Goal: Communication & Community: Answer question/provide support

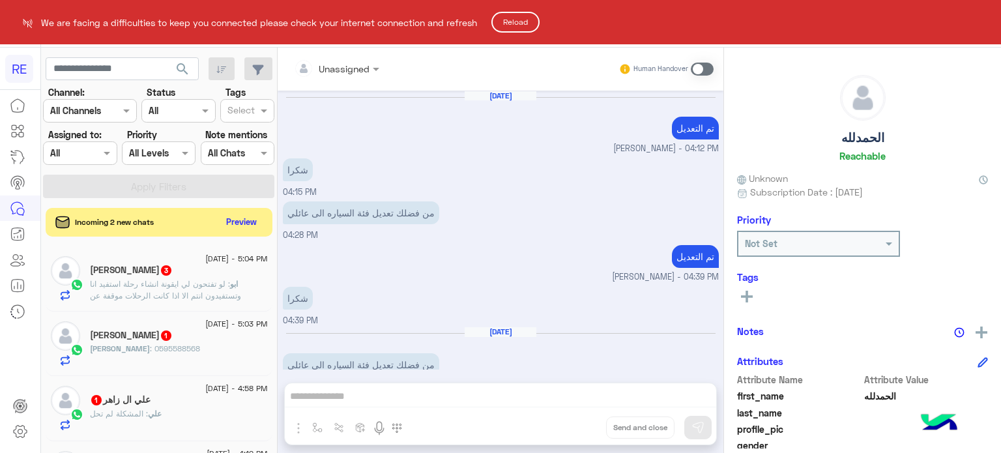
scroll to position [248, 0]
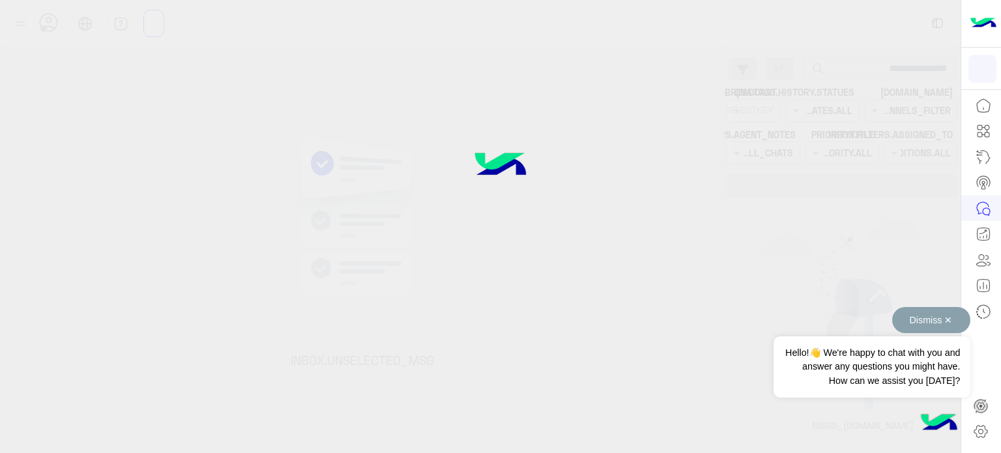
click at [938, 321] on button "Dismiss ✕" at bounding box center [932, 320] width 78 height 26
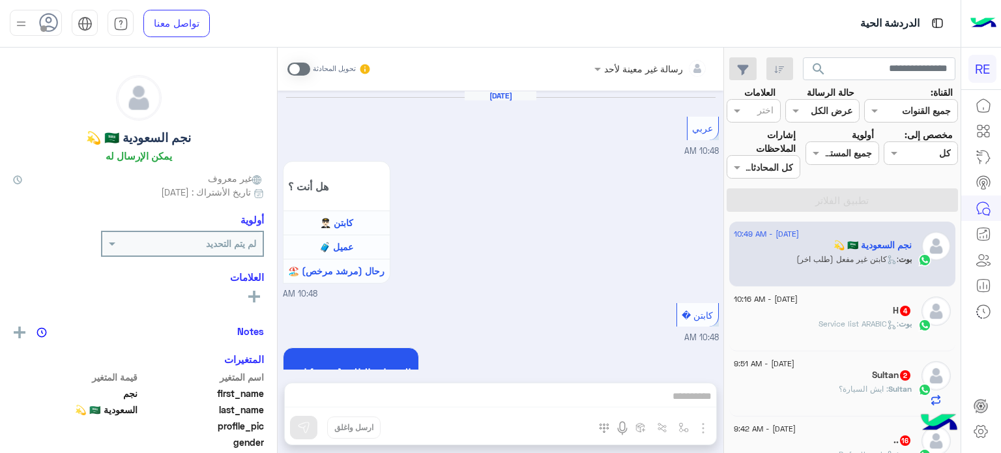
scroll to position [900, 0]
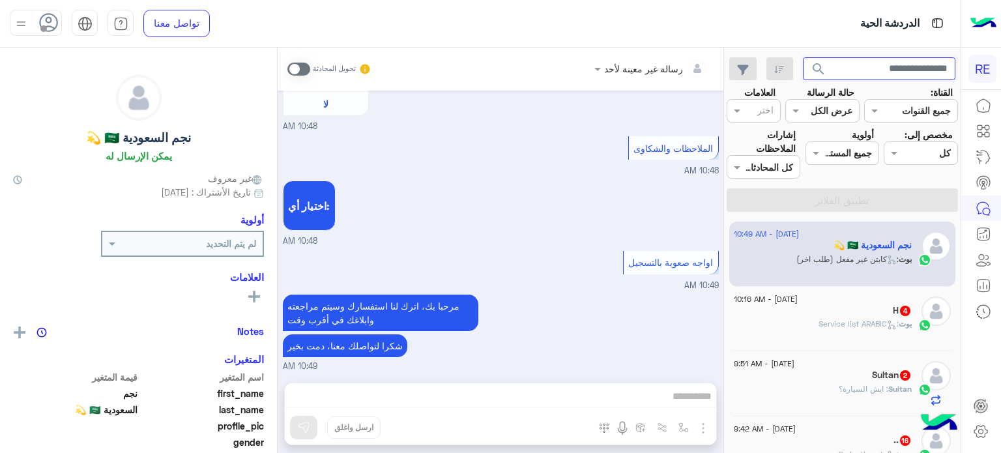
click at [876, 63] on input "text" at bounding box center [879, 68] width 153 height 23
paste input "*********"
type input "*********"
click at [803, 57] on button "search" at bounding box center [819, 71] width 32 height 28
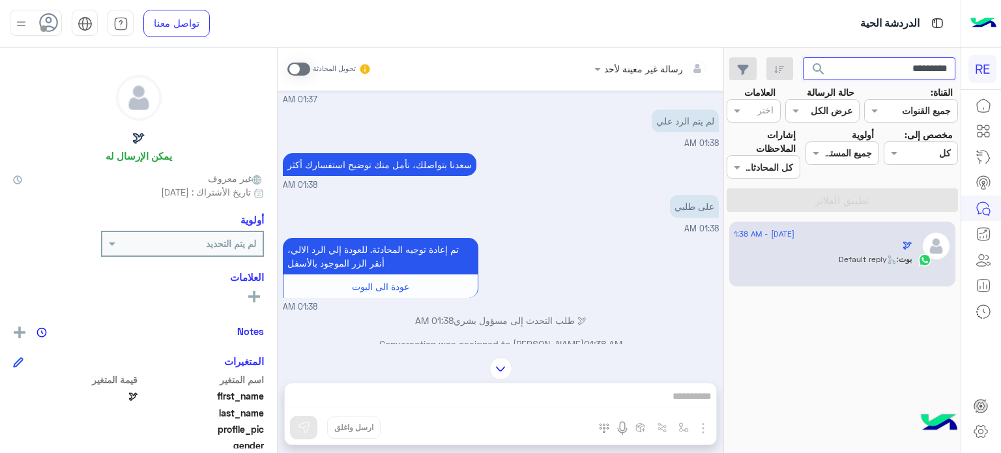
scroll to position [3525, 0]
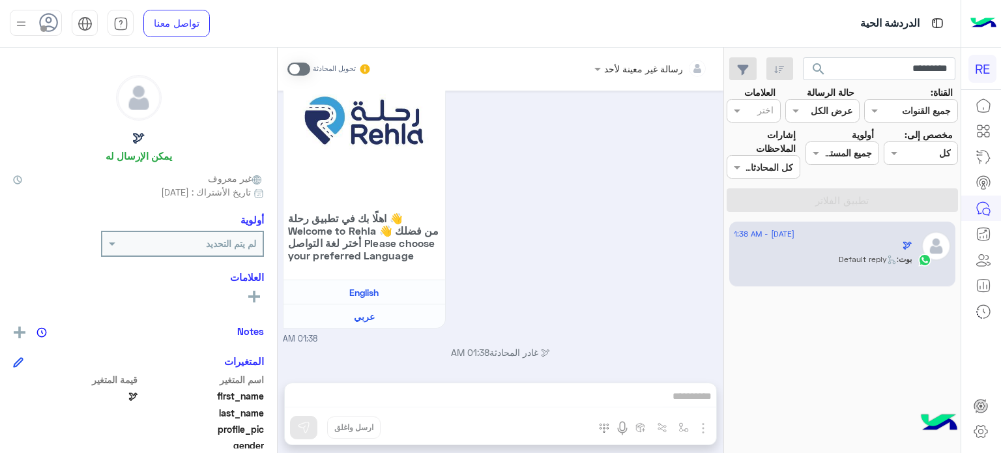
click at [556, 407] on div "رسالة غير معينة لأحد تحويل المحادثة [DATE] [PERSON_NAME] وضع التسليم للمحادثات …" at bounding box center [501, 253] width 446 height 411
click at [293, 68] on span at bounding box center [299, 69] width 23 height 13
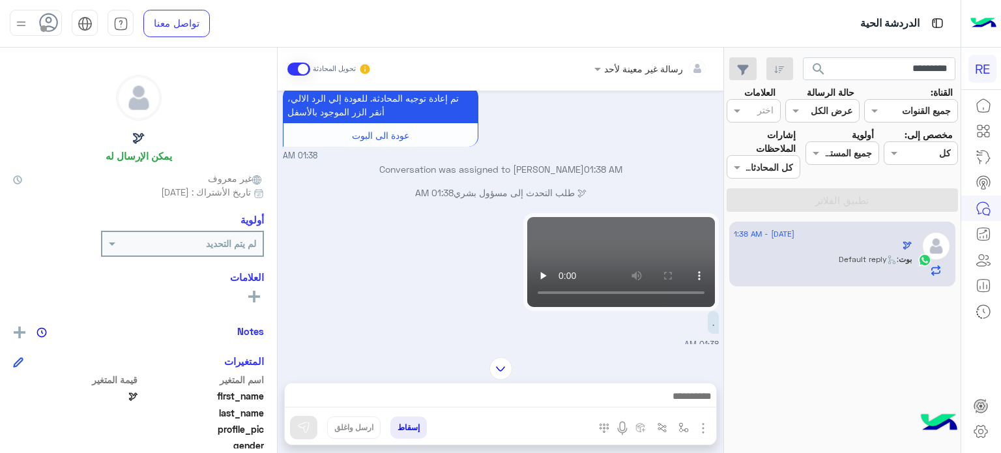
scroll to position [3184, 0]
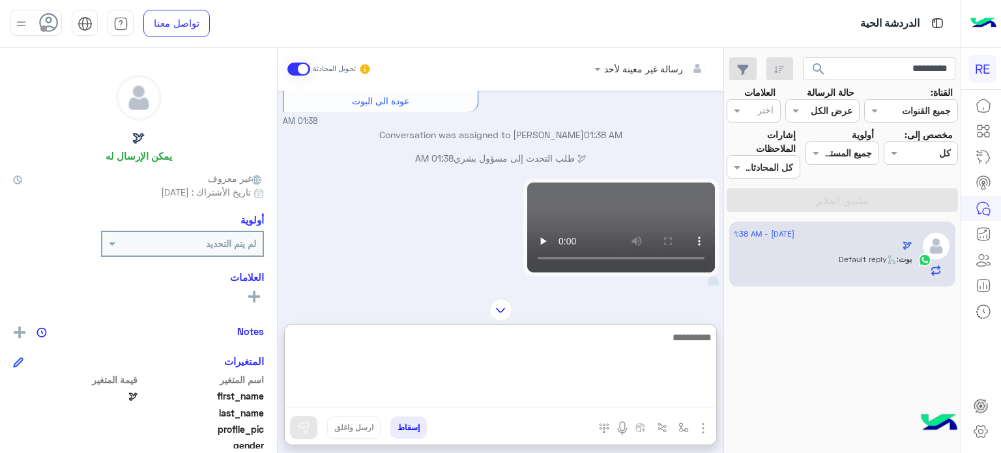
click at [492, 393] on textarea at bounding box center [501, 368] width 432 height 78
type textarea "*"
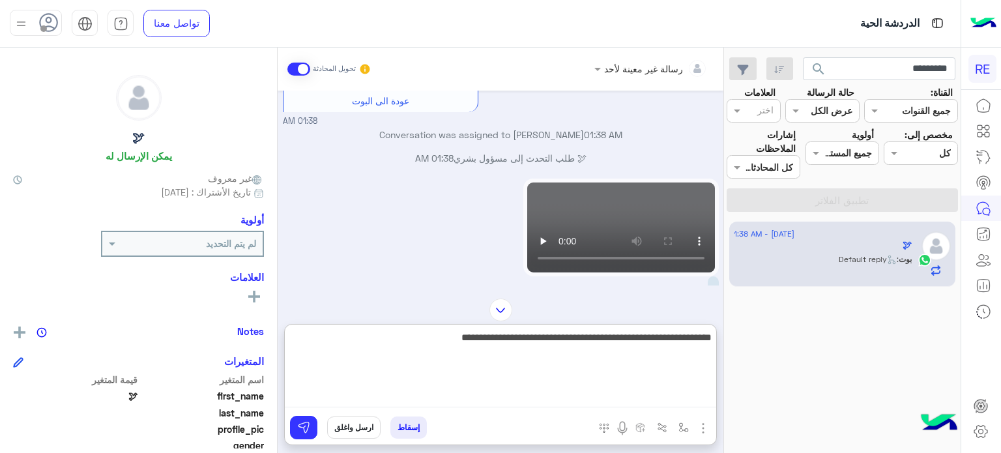
type textarea "**********"
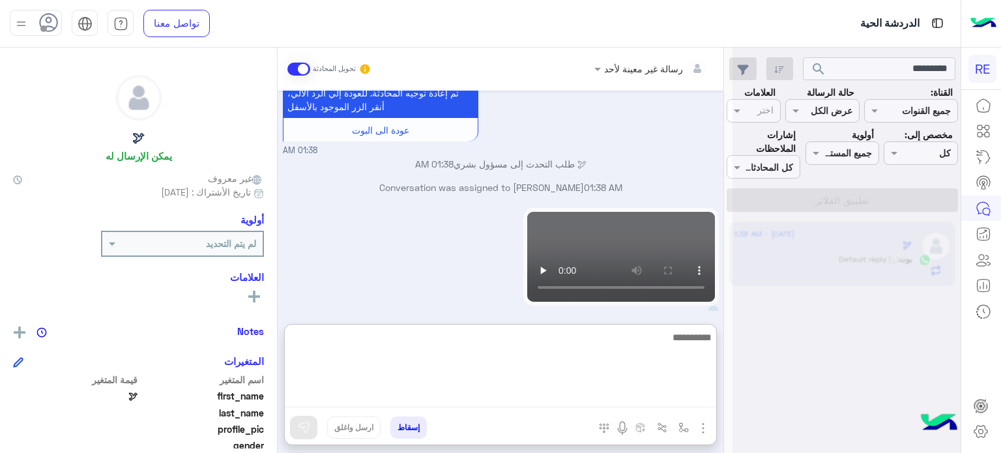
scroll to position [3692, 0]
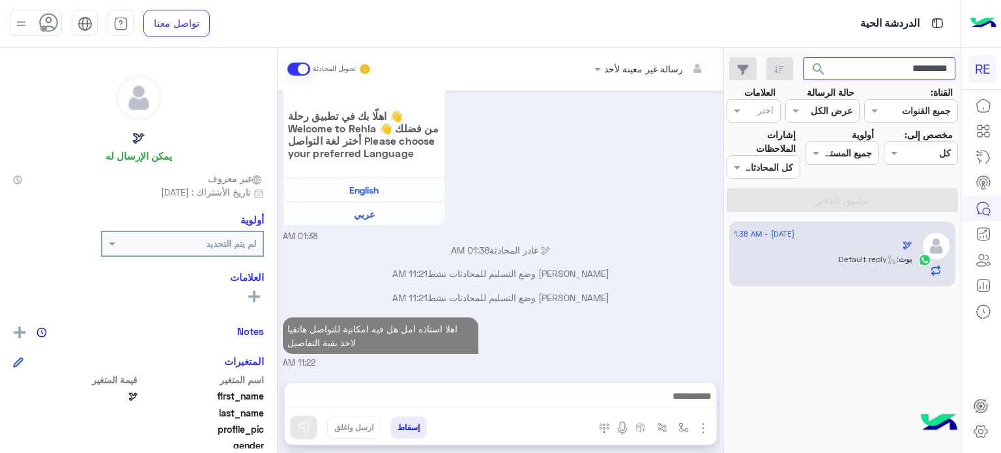
click at [866, 72] on input "*********" at bounding box center [879, 68] width 153 height 23
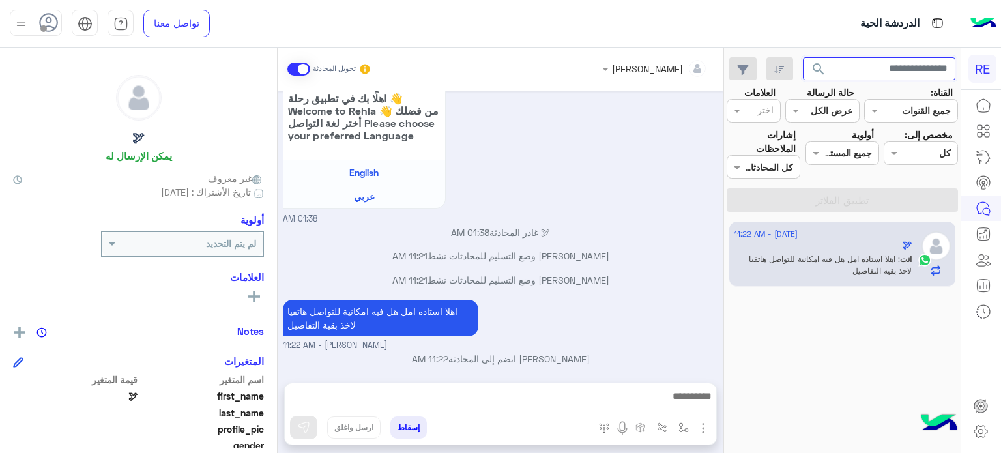
scroll to position [3651, 0]
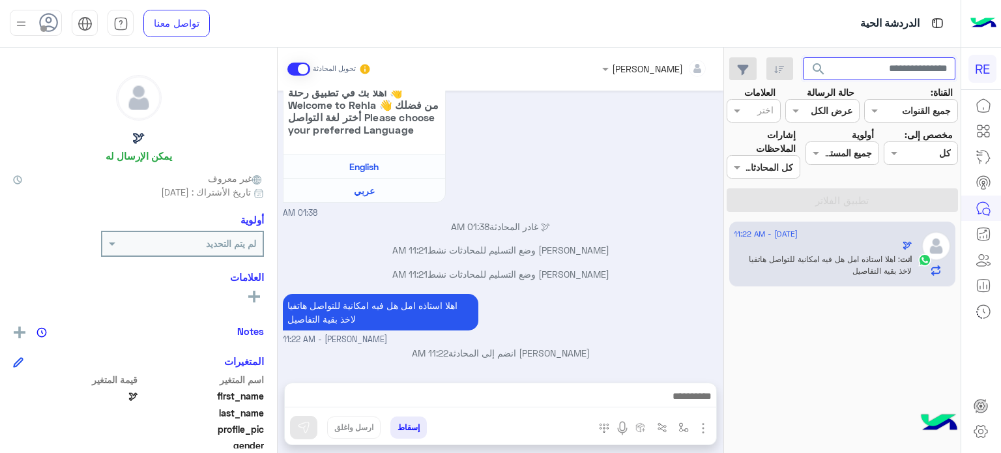
click at [803, 57] on button "search" at bounding box center [819, 71] width 32 height 28
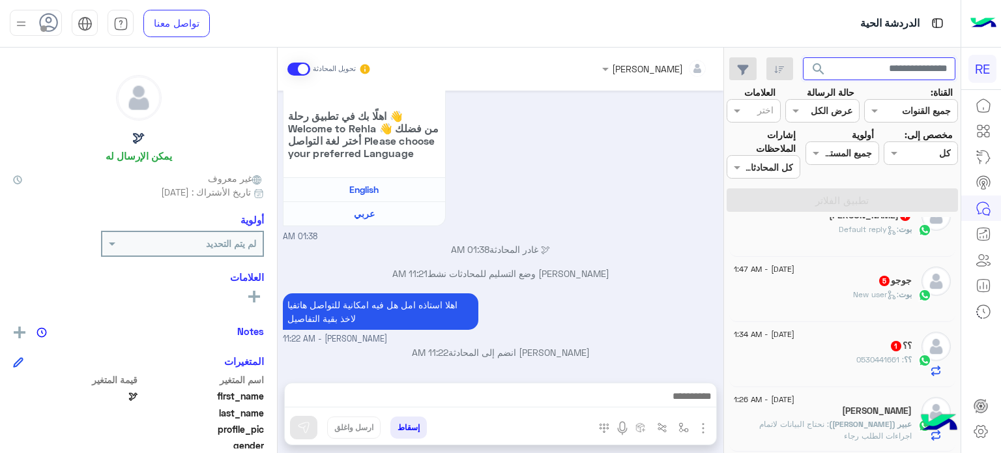
scroll to position [561, 0]
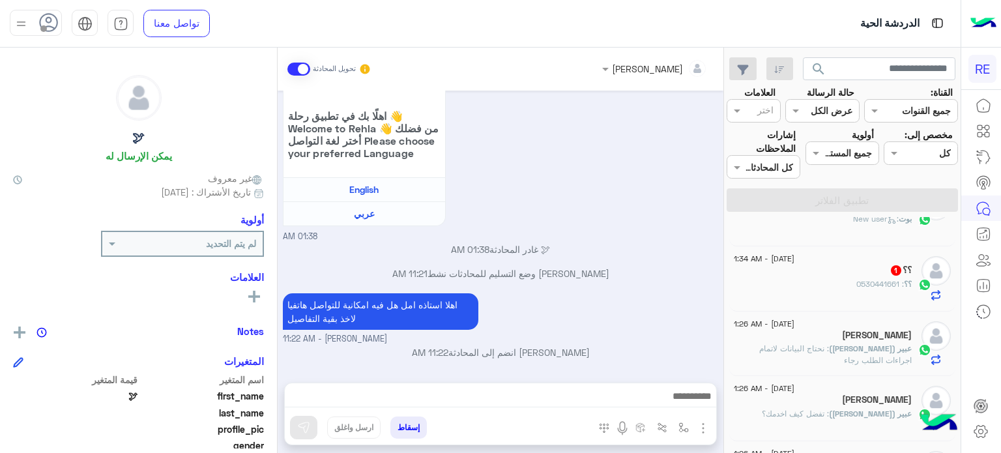
click at [835, 265] on div "؟؟ 1" at bounding box center [823, 272] width 178 height 14
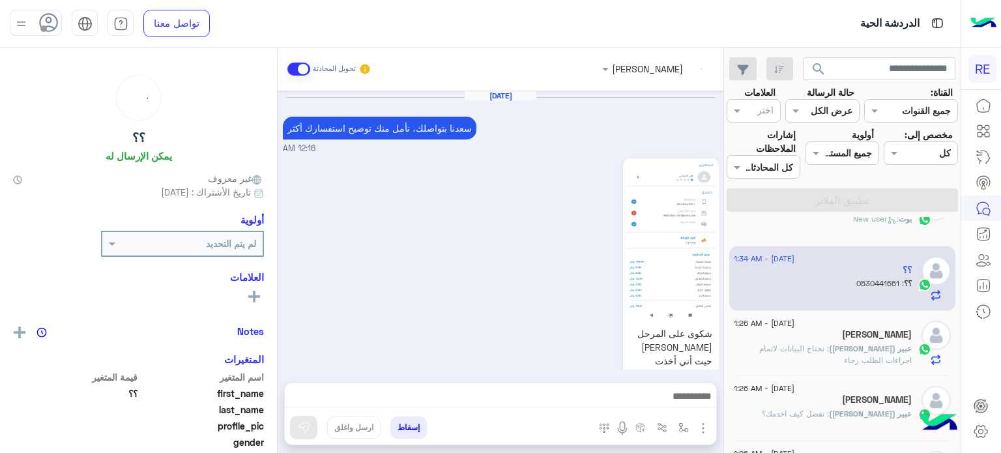
scroll to position [965, 0]
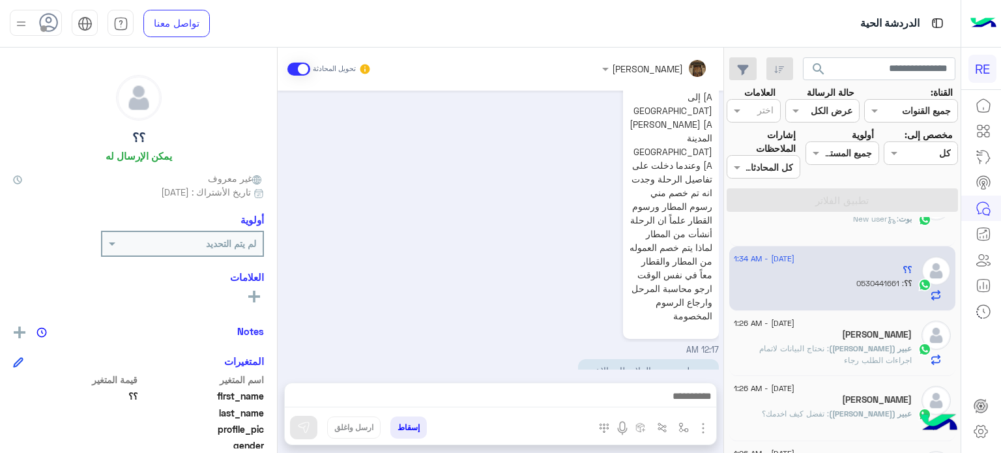
drag, startPoint x: 714, startPoint y: 341, endPoint x: 672, endPoint y: 351, distance: 43.0
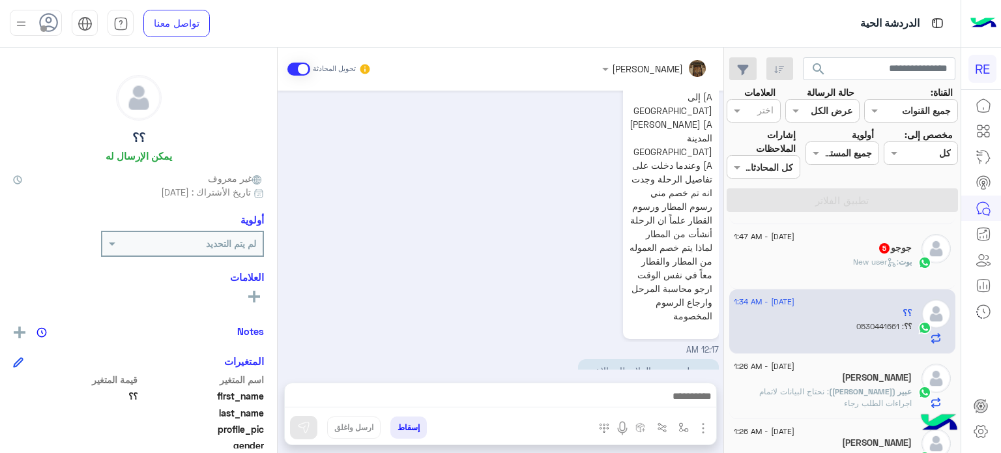
scroll to position [516, 0]
click at [834, 272] on div "بوت : New user" at bounding box center [823, 269] width 178 height 23
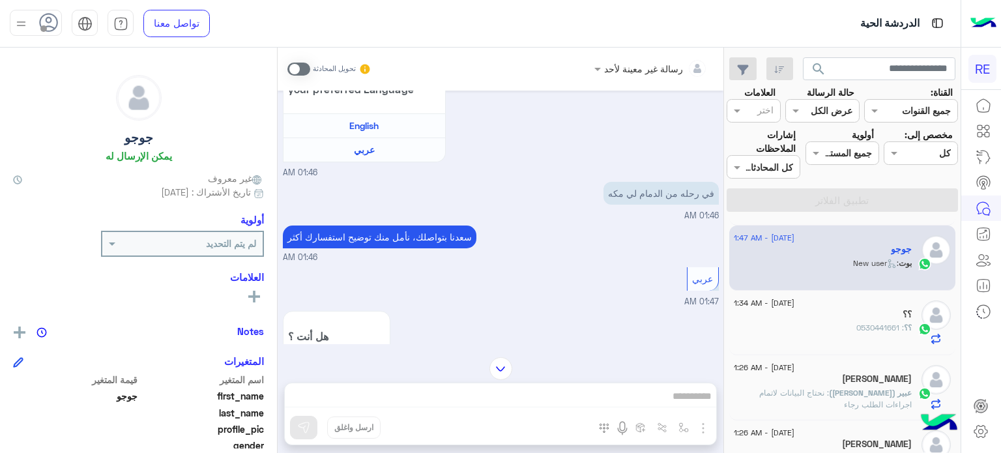
scroll to position [313, 0]
click at [297, 67] on span at bounding box center [299, 69] width 23 height 13
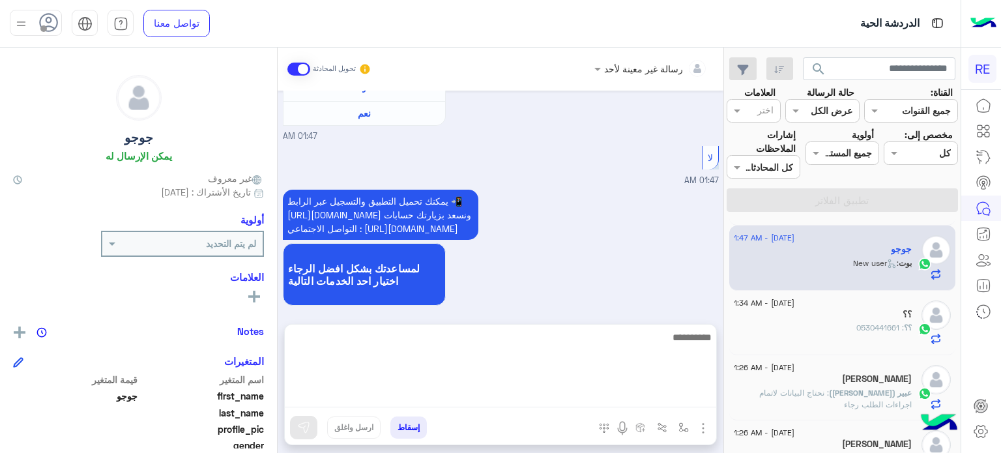
click at [437, 392] on textarea at bounding box center [501, 368] width 432 height 78
type textarea "**********"
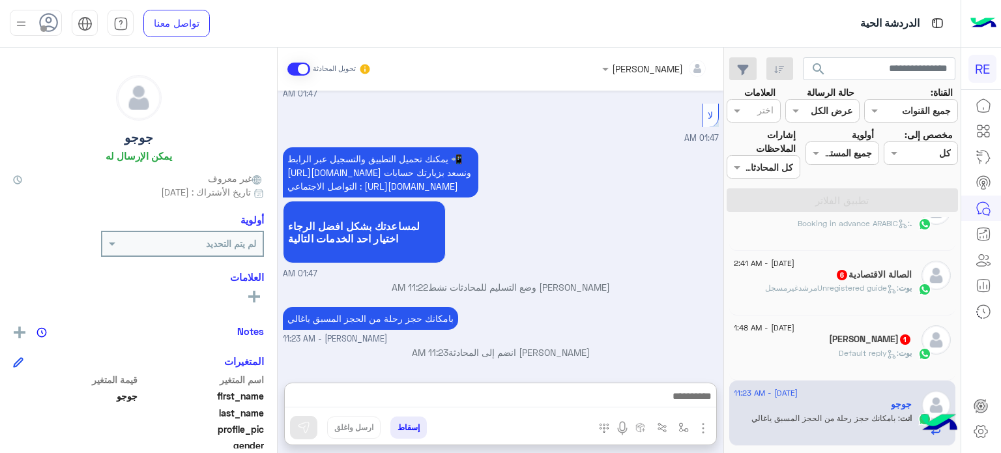
scroll to position [883, 0]
click at [811, 342] on div "[PERSON_NAME] 1" at bounding box center [823, 341] width 178 height 14
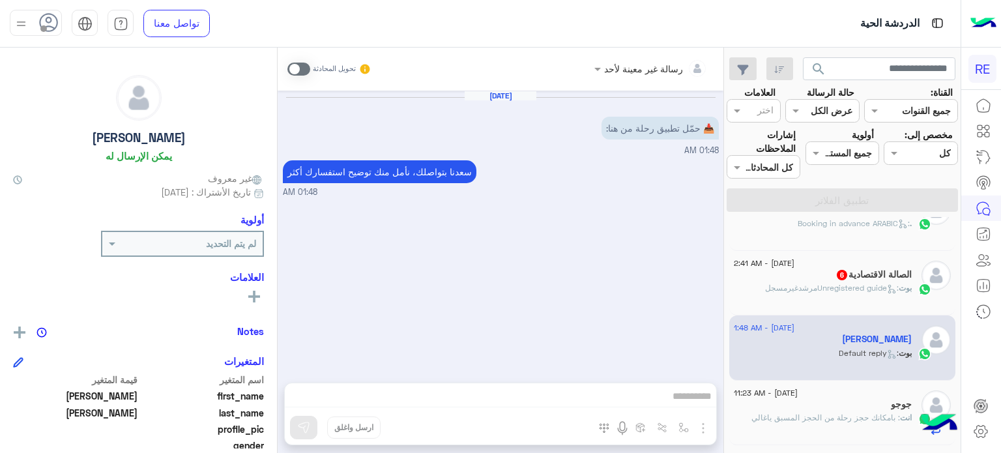
click at [835, 291] on span ": Unregistered guideمرشدغيرمسجل" at bounding box center [832, 288] width 134 height 10
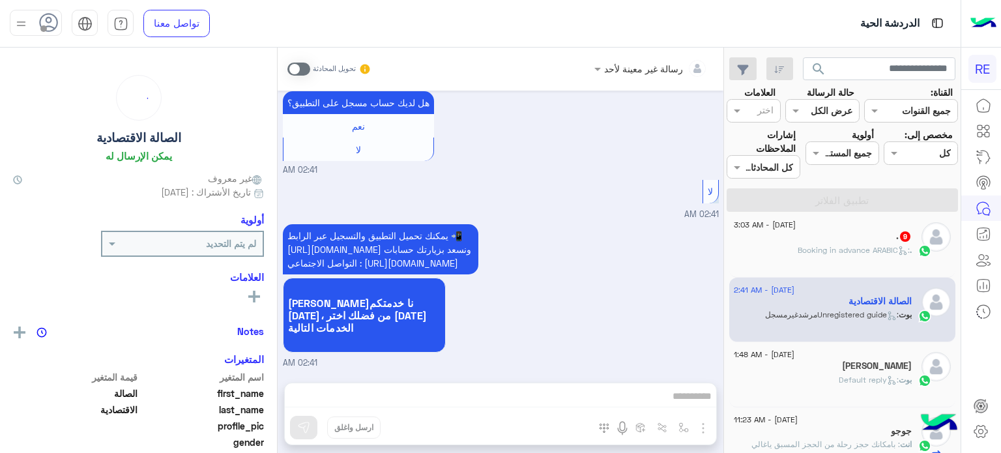
scroll to position [286, 0]
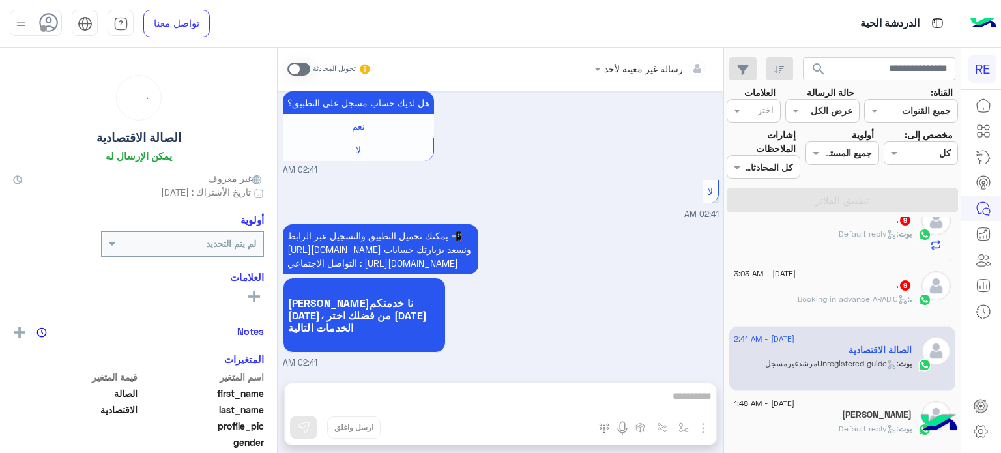
click at [836, 288] on div ". 9" at bounding box center [823, 287] width 178 height 14
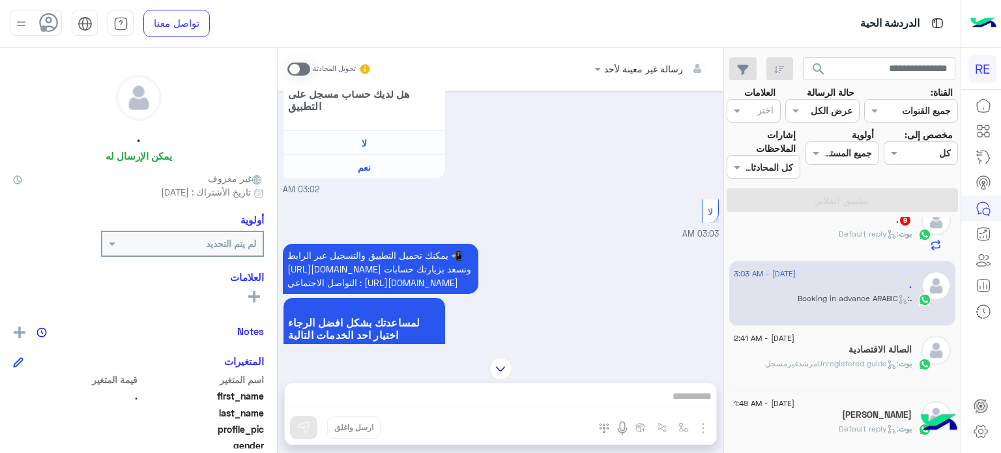
scroll to position [291, 0]
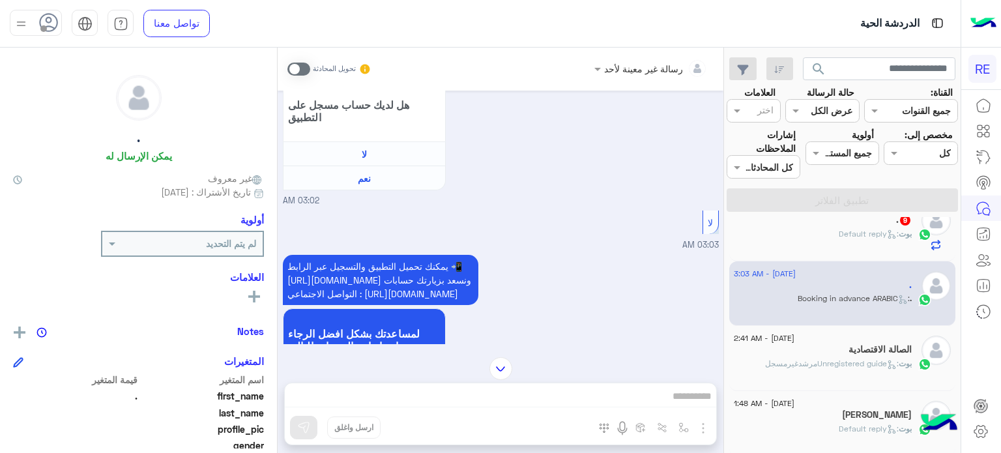
click at [483, 401] on div "رسالة غير معينة لأحد تحويل المحادثة [DATE] . غادر المحادثة 03:02 AM عربي 03:02 …" at bounding box center [501, 253] width 446 height 411
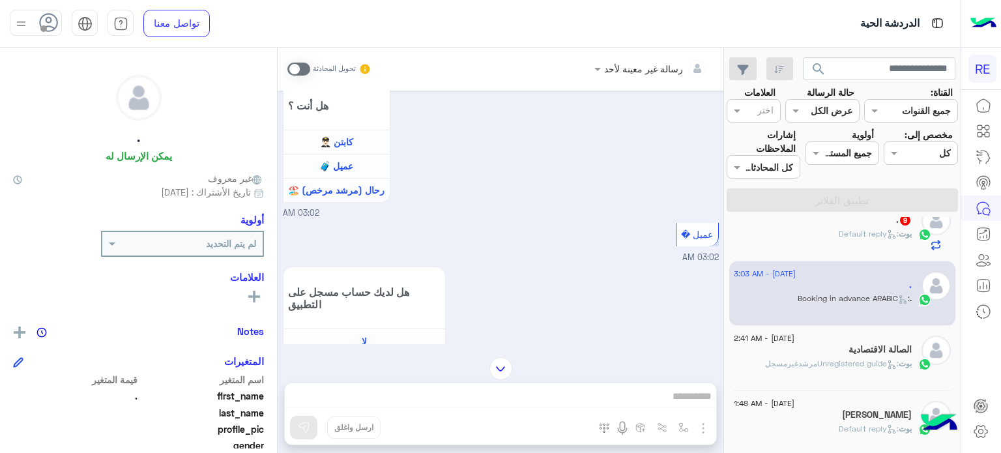
scroll to position [0, 0]
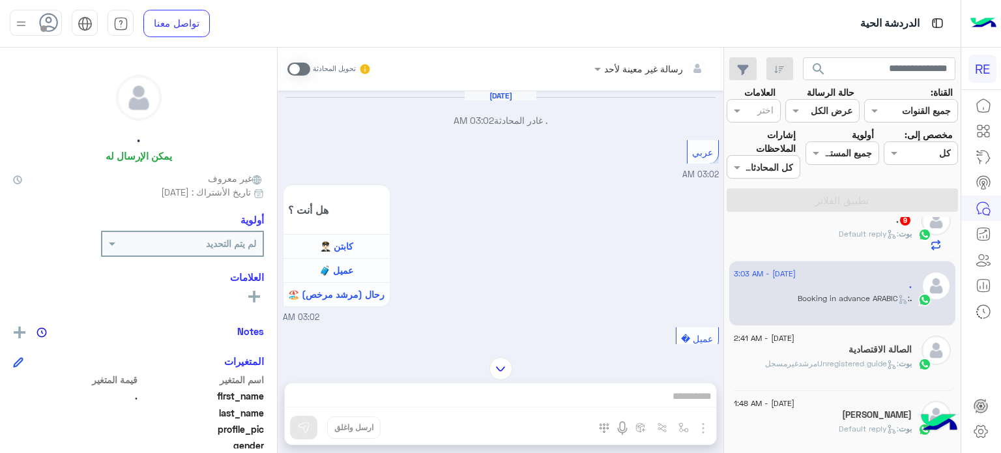
click at [306, 71] on span at bounding box center [299, 69] width 23 height 13
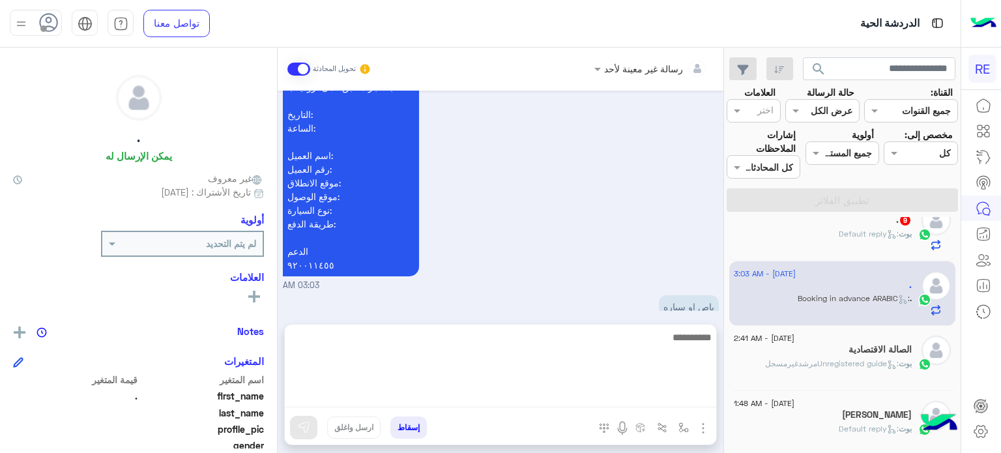
click at [556, 404] on textarea at bounding box center [501, 368] width 432 height 78
type textarea "**********"
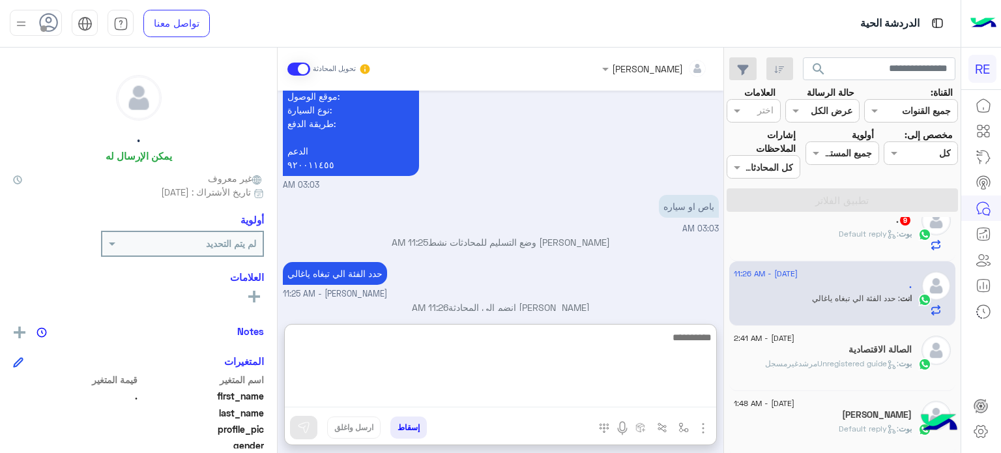
scroll to position [969, 0]
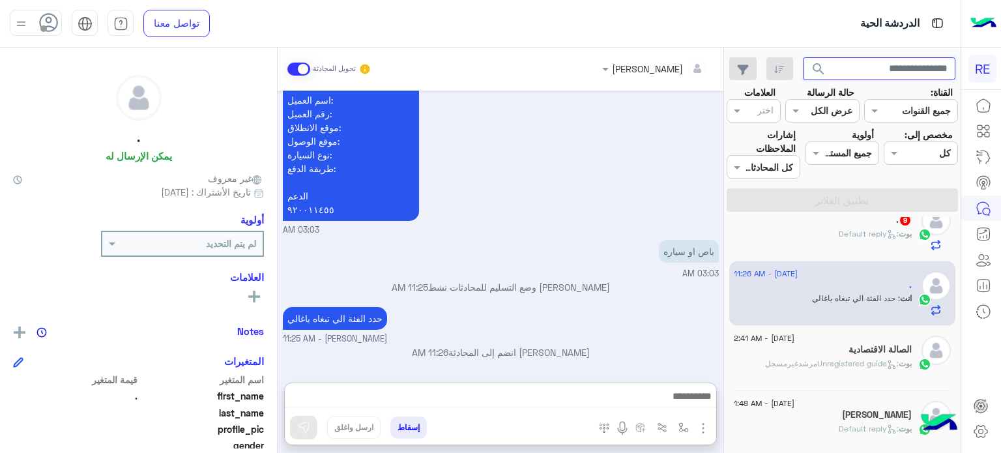
click at [846, 73] on input "text" at bounding box center [879, 68] width 153 height 23
paste input "*********"
type input "*********"
click at [803, 57] on button "search" at bounding box center [819, 71] width 32 height 28
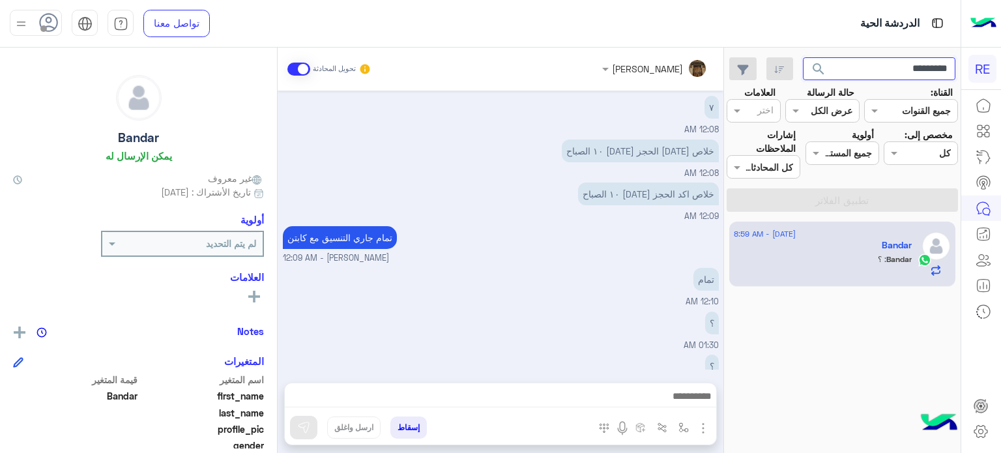
scroll to position [171, 0]
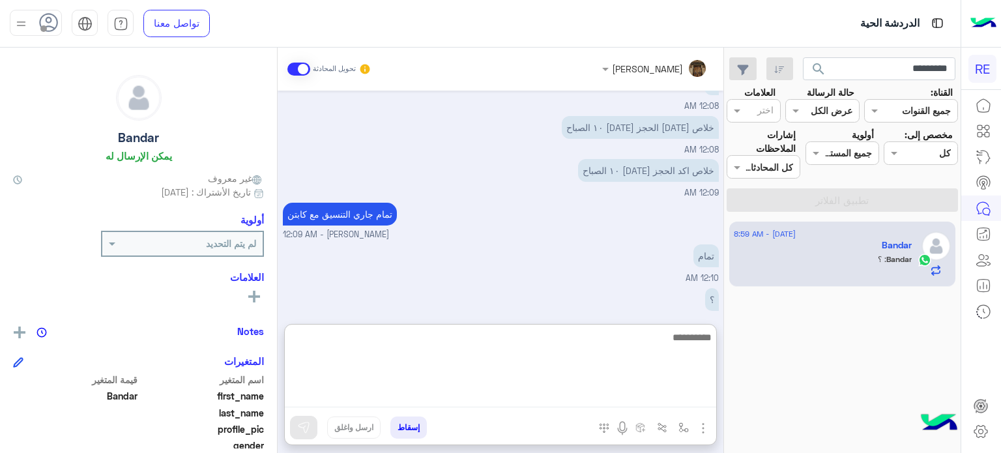
click at [569, 389] on textarea at bounding box center [501, 368] width 432 height 78
type textarea "*"
type textarea "**********"
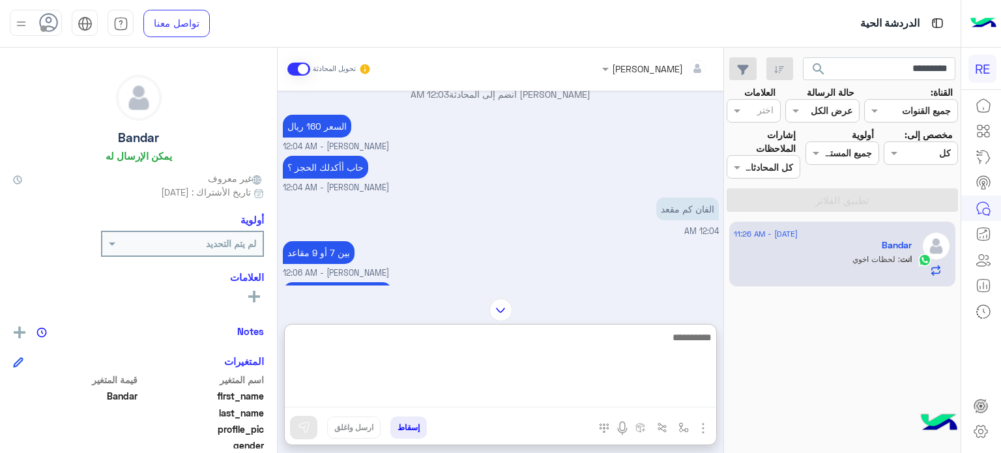
scroll to position [898, 0]
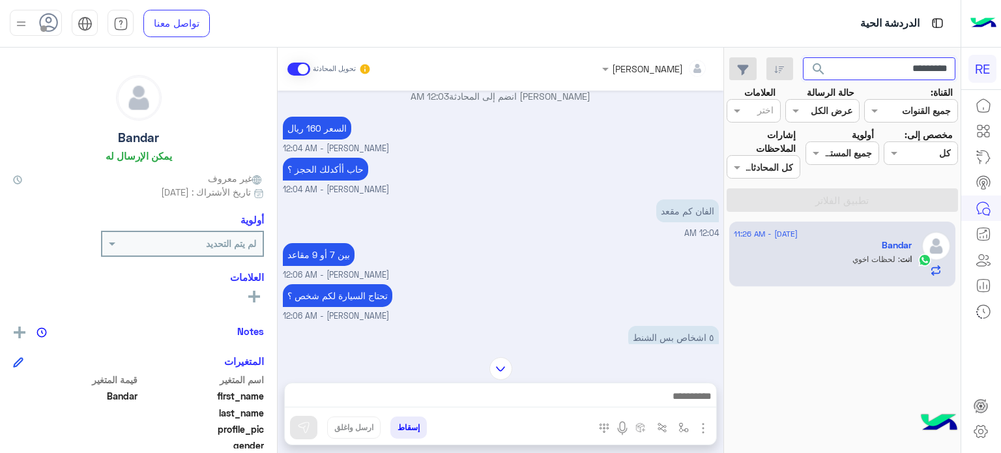
click at [868, 76] on input "*********" at bounding box center [879, 68] width 153 height 23
click at [803, 57] on button "search" at bounding box center [819, 71] width 32 height 28
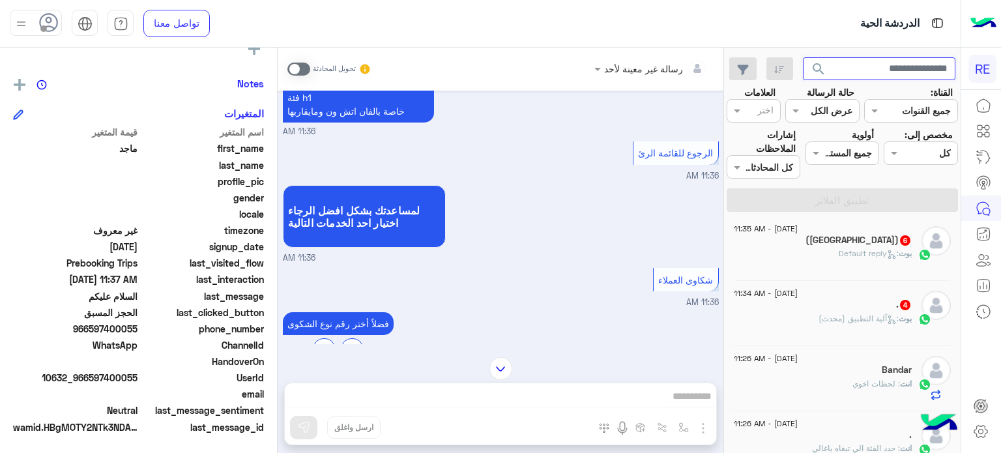
scroll to position [664, 0]
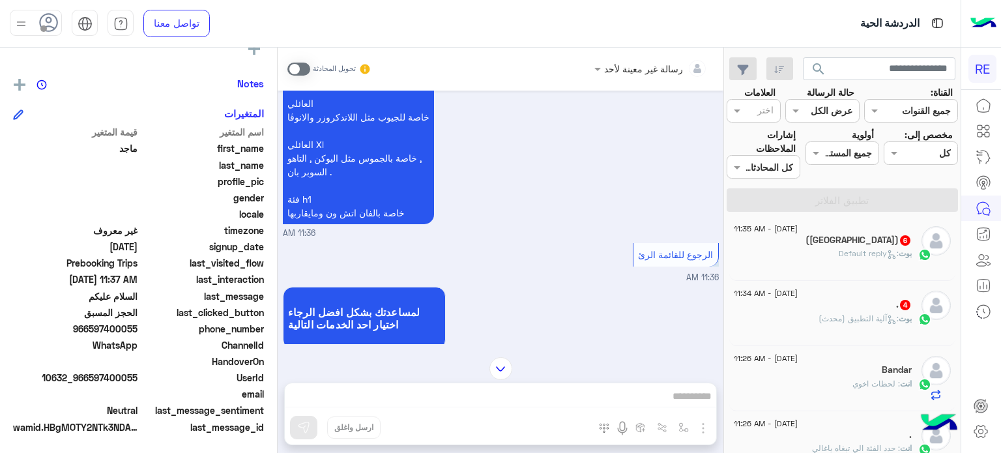
click at [303, 63] on span at bounding box center [299, 69] width 23 height 13
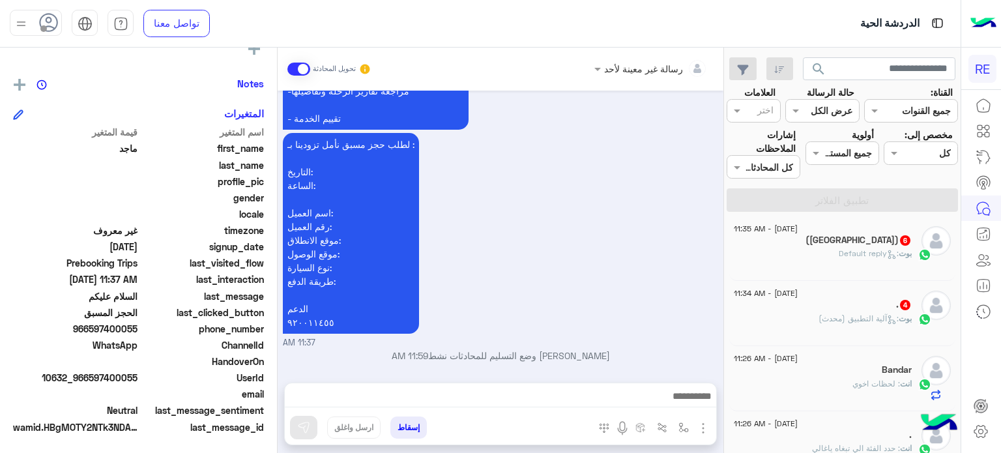
click at [487, 387] on div at bounding box center [501, 399] width 432 height 33
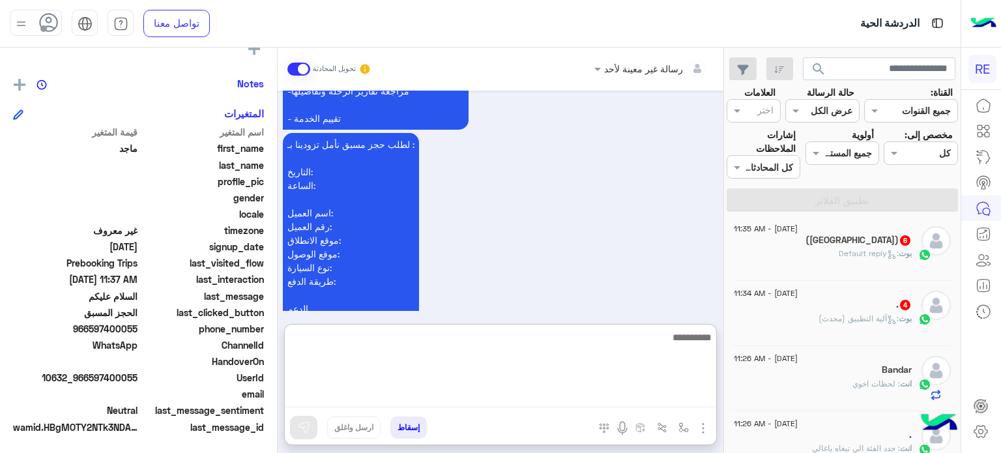
click at [490, 392] on textarea at bounding box center [501, 368] width 432 height 78
type textarea "**********"
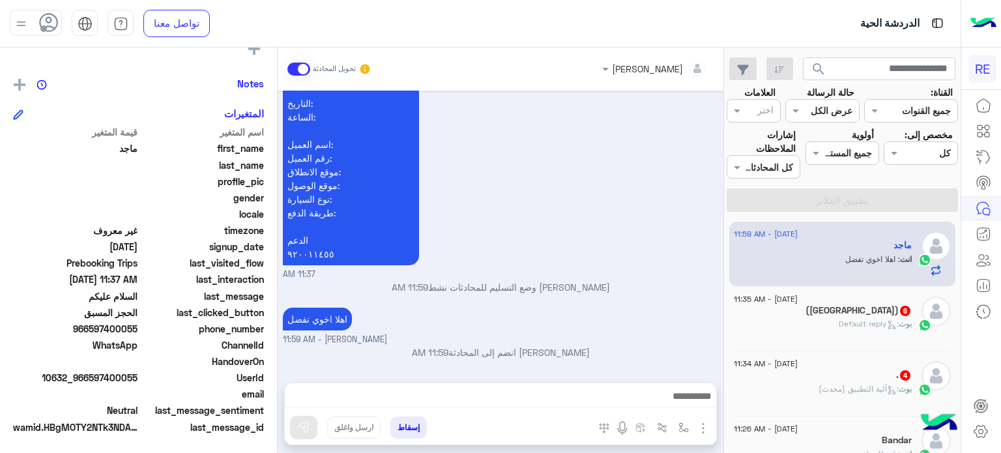
scroll to position [0, 0]
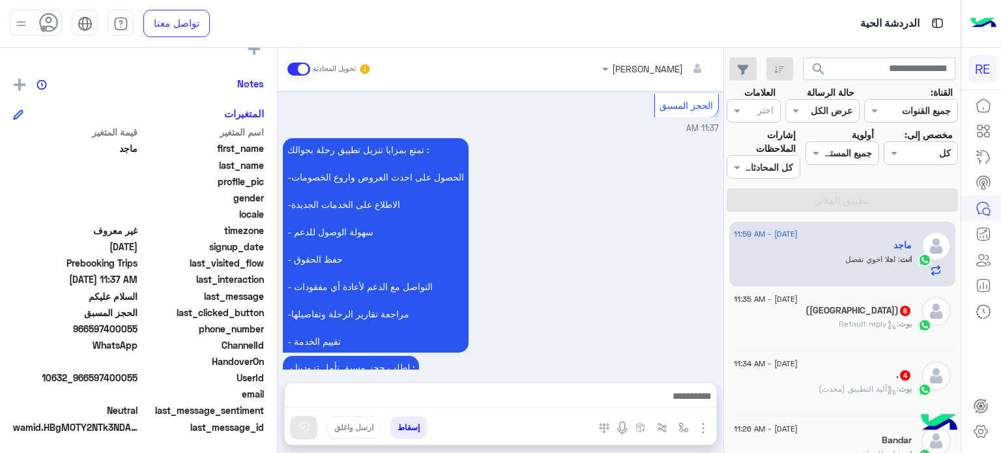
click at [814, 331] on div "[PERSON_NAME] : Default reply" at bounding box center [823, 329] width 178 height 23
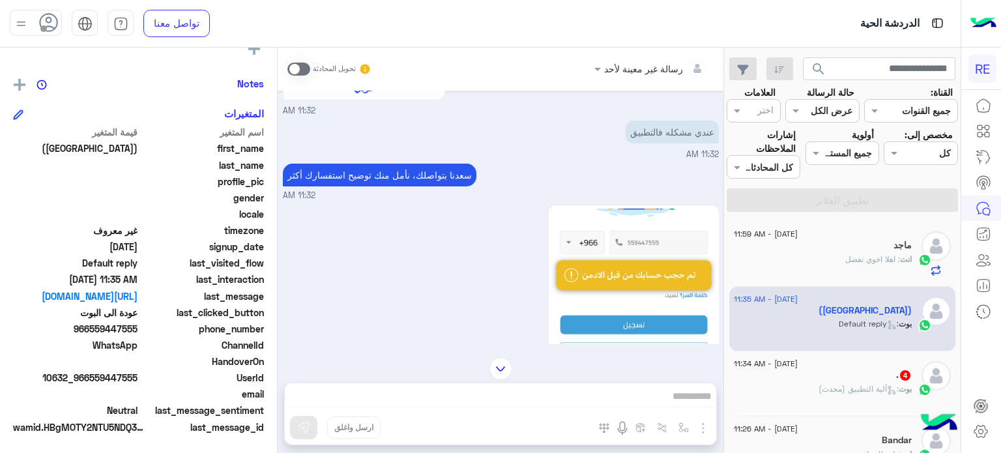
scroll to position [331, 0]
drag, startPoint x: 140, startPoint y: 375, endPoint x: 93, endPoint y: 374, distance: 47.6
click at [93, 374] on div "UserId 10632_966559447555" at bounding box center [138, 379] width 251 height 16
copy span "559447555"
click at [605, 401] on div "رسالة غير معينة لأحد تحويل المحادثة [DATE] وعليكم السلام ،كيف اقدر اساعدك اهلًا…" at bounding box center [501, 253] width 446 height 411
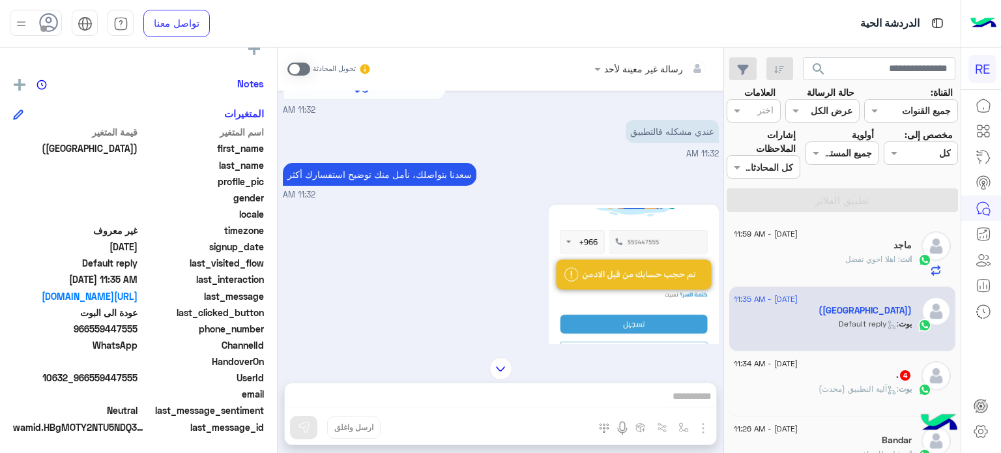
click at [300, 70] on span at bounding box center [299, 69] width 23 height 13
click at [467, 394] on div "رسالة غير معينة لأحد تحويل المحادثة [DATE] وعليكم السلام ،كيف اقدر اساعدك اهلًا…" at bounding box center [501, 253] width 446 height 411
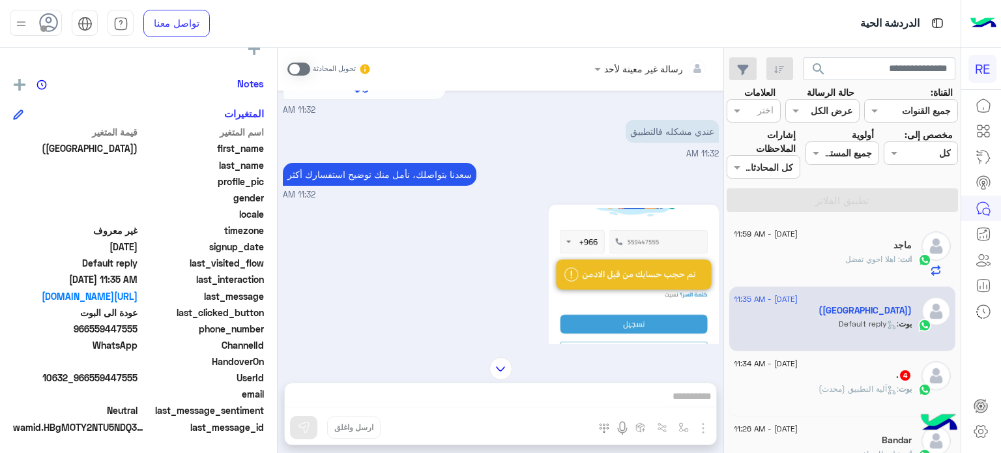
click at [467, 394] on div "رسالة غير معينة لأحد تحويل المحادثة [DATE] وعليكم السلام ،كيف اقدر اساعدك اهلًا…" at bounding box center [501, 253] width 446 height 411
click at [467, 396] on div "رسالة غير معينة لأحد تحويل المحادثة [DATE] وعليكم السلام ،كيف اقدر اساعدك اهلًا…" at bounding box center [501, 253] width 446 height 411
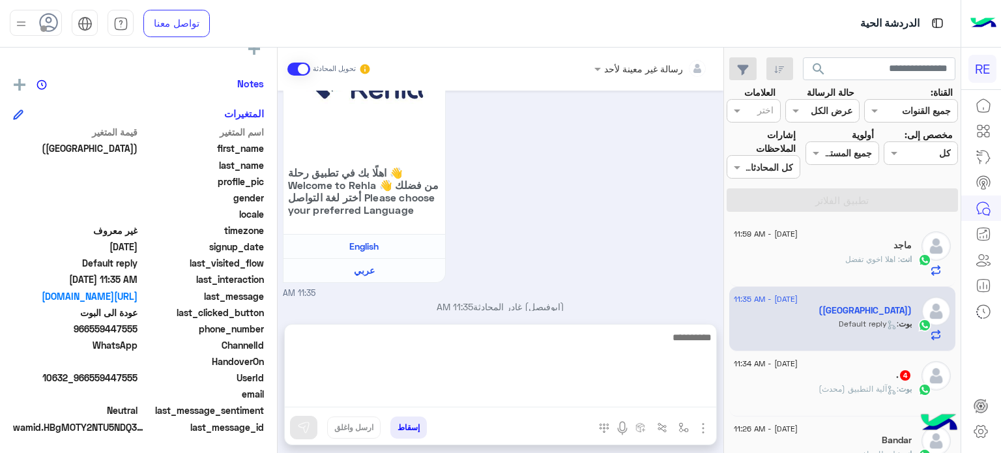
click at [481, 407] on textarea at bounding box center [501, 368] width 432 height 78
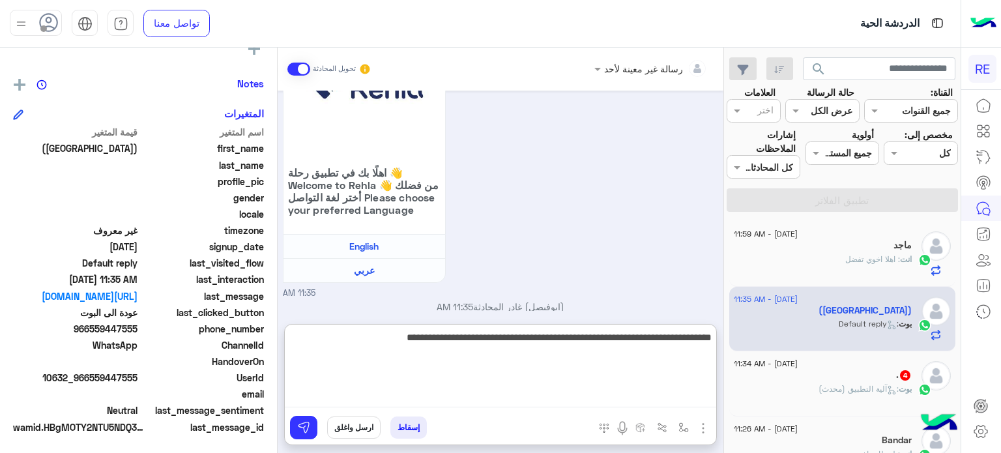
type textarea "**********"
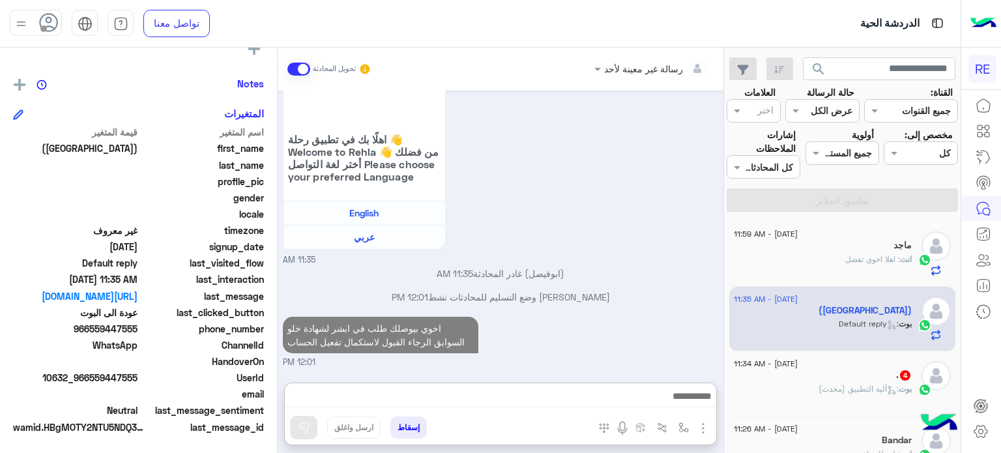
click at [858, 372] on div ". 4" at bounding box center [823, 377] width 178 height 14
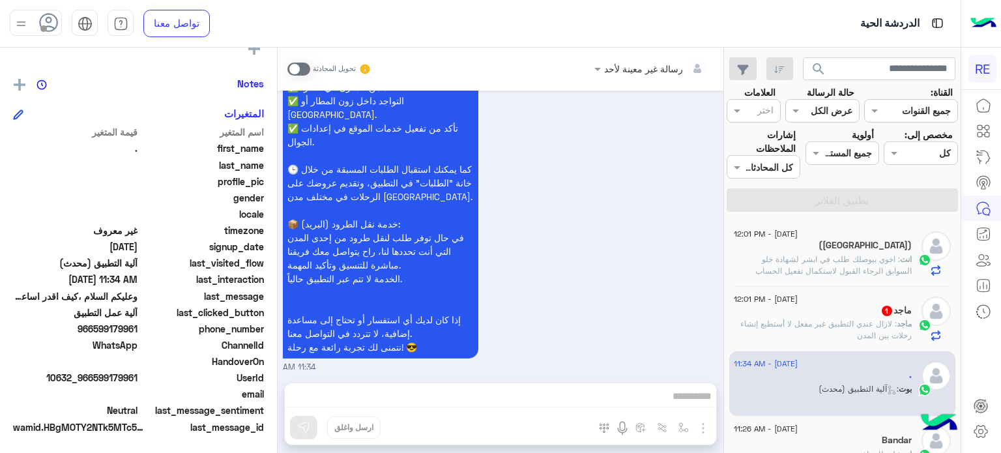
scroll to position [1002, 0]
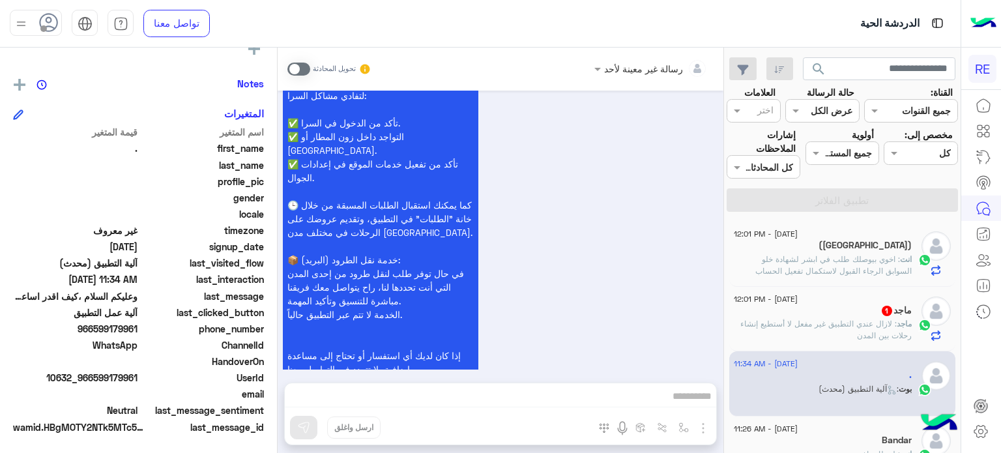
click at [776, 333] on p "ماجد : لازال عندي التطبيق غير مفعل لا أستطيع إنشاء رحلات بين المدن" at bounding box center [823, 329] width 178 height 23
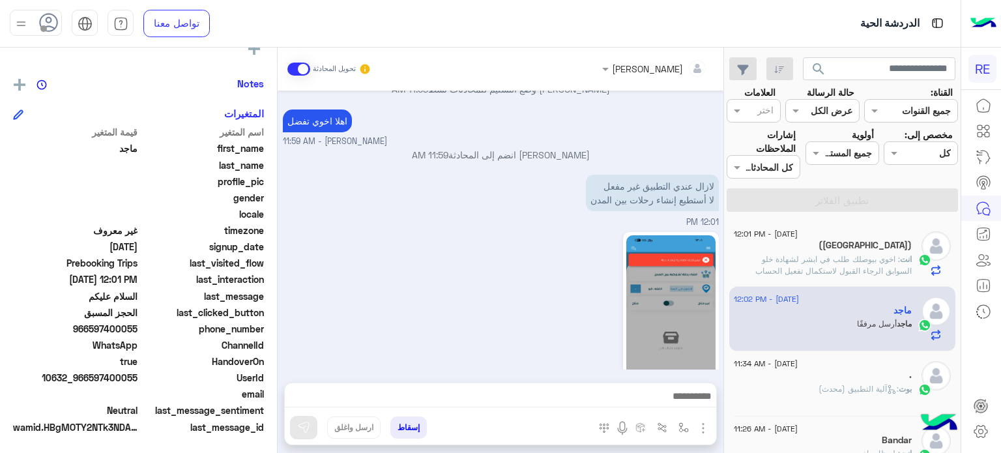
scroll to position [747, 0]
